Goal: Task Accomplishment & Management: Complete application form

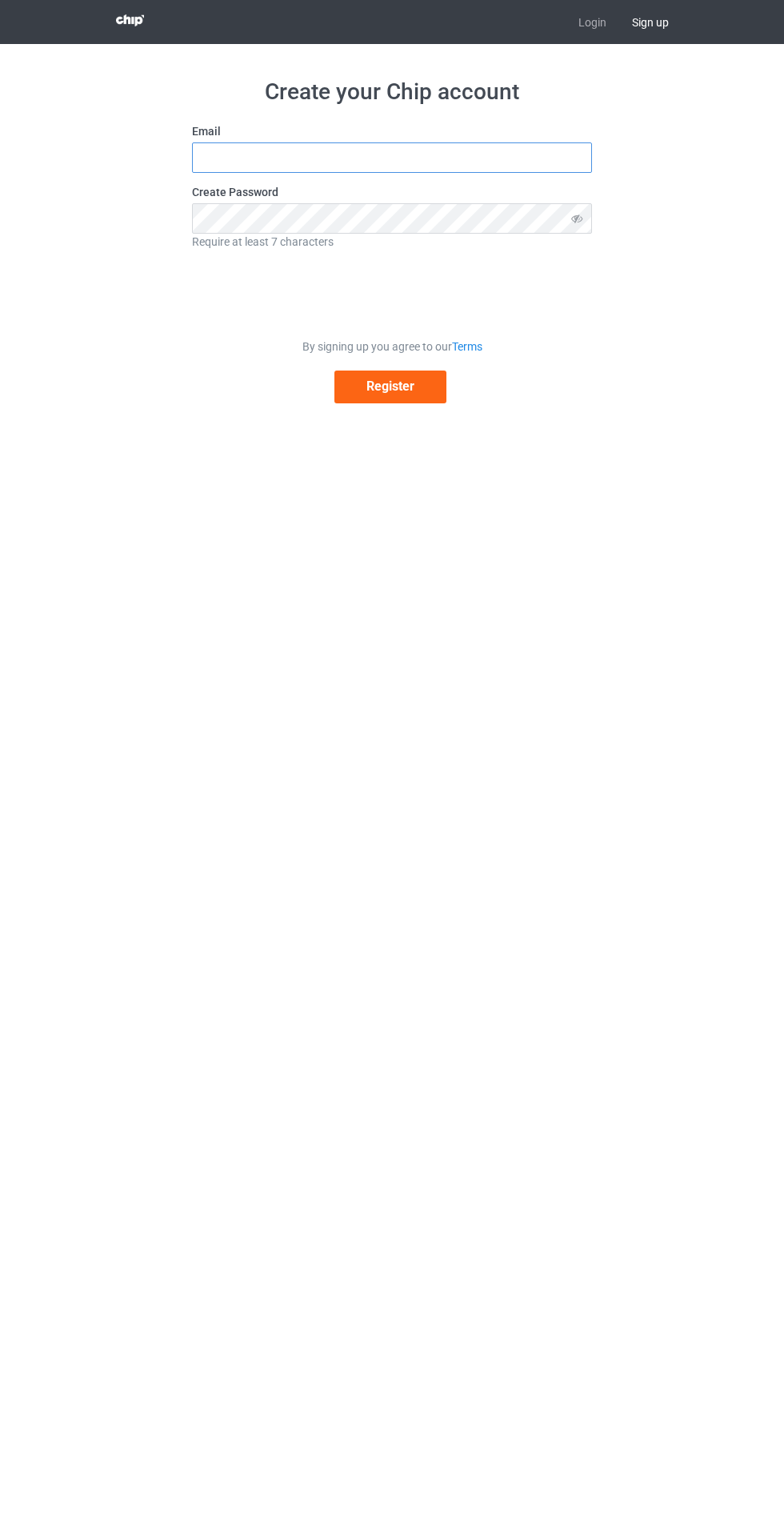
click at [225, 158] on input "text" at bounding box center [392, 158] width 400 height 30
click at [203, 154] on input "text" at bounding box center [392, 158] width 400 height 30
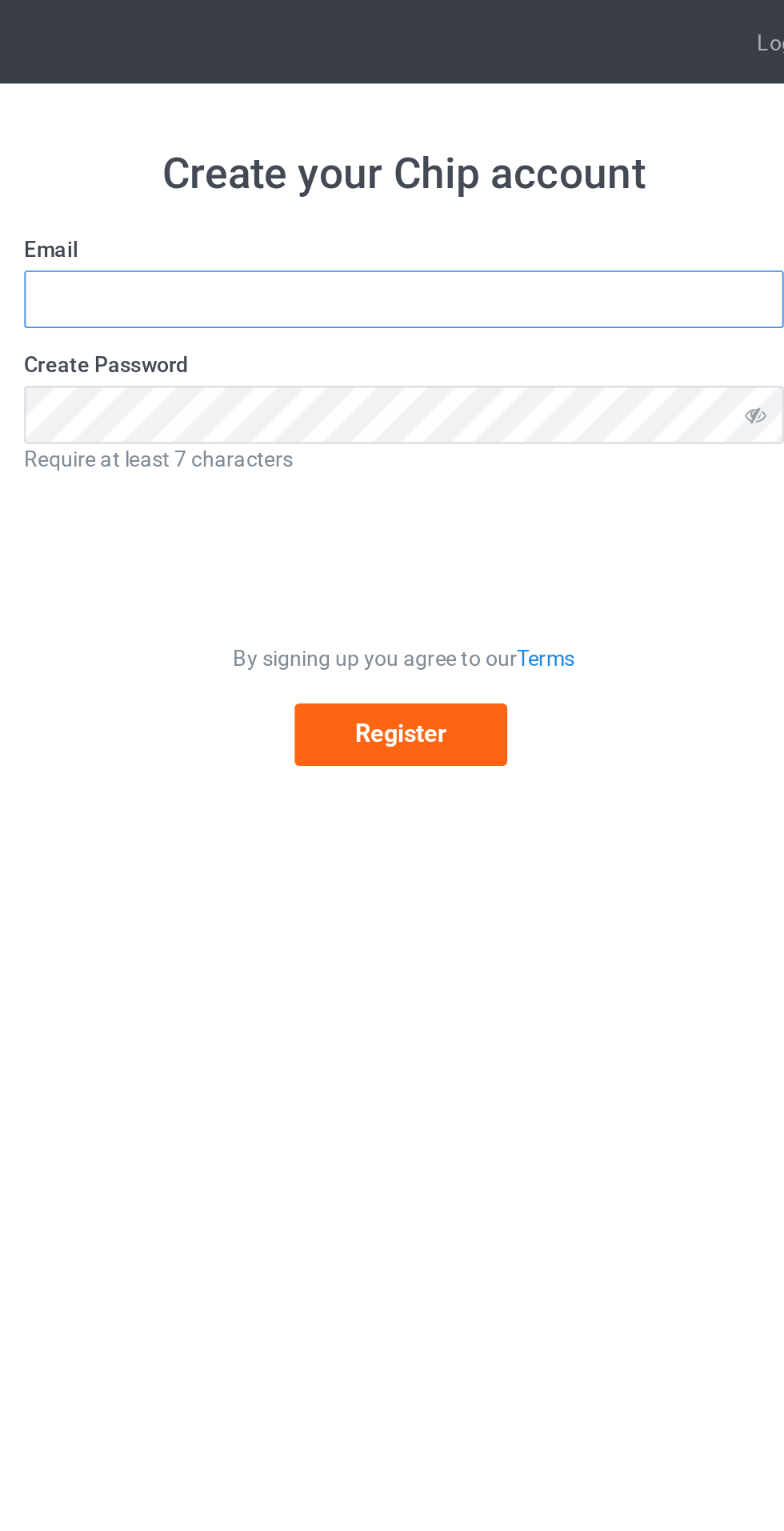
type input "E"
type input "[EMAIL_ADDRESS][DOMAIN_NAME]"
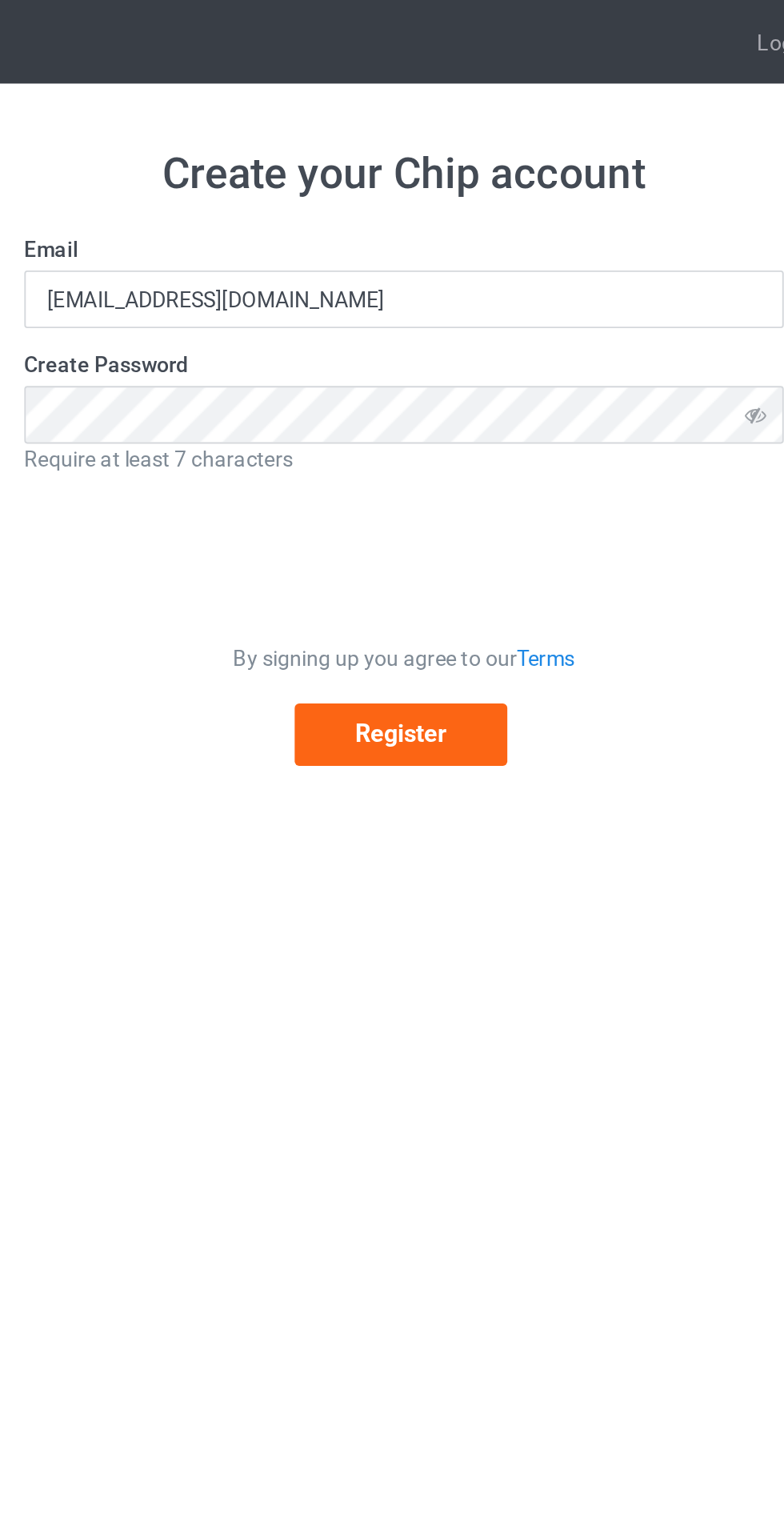
click at [584, 224] on icon at bounding box center [578, 218] width 29 height 29
click at [579, 218] on icon at bounding box center [578, 218] width 29 height 29
click at [582, 220] on icon at bounding box center [578, 218] width 29 height 29
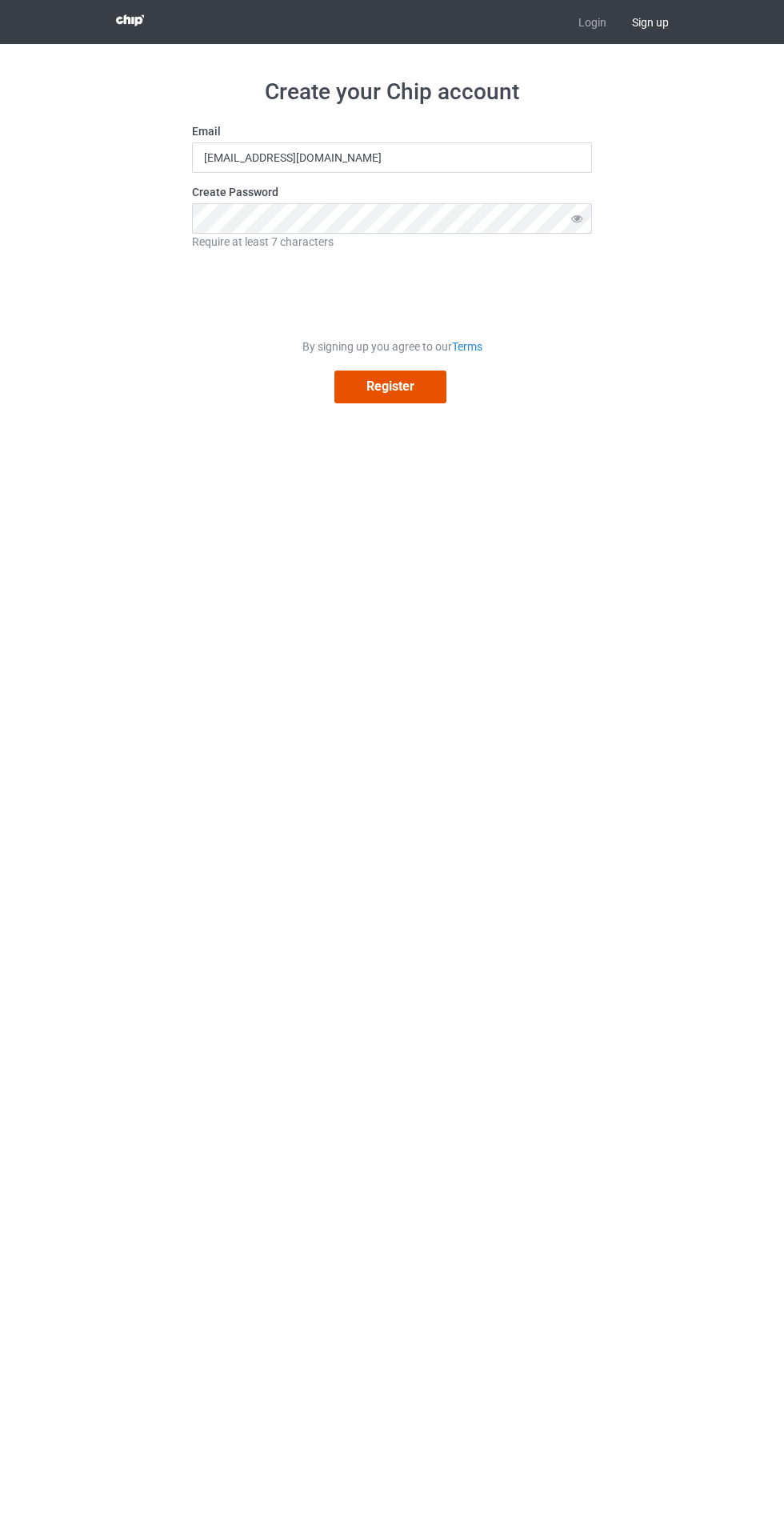
click at [396, 396] on button "Register" at bounding box center [390, 387] width 112 height 33
